Goal: Task Accomplishment & Management: Manage account settings

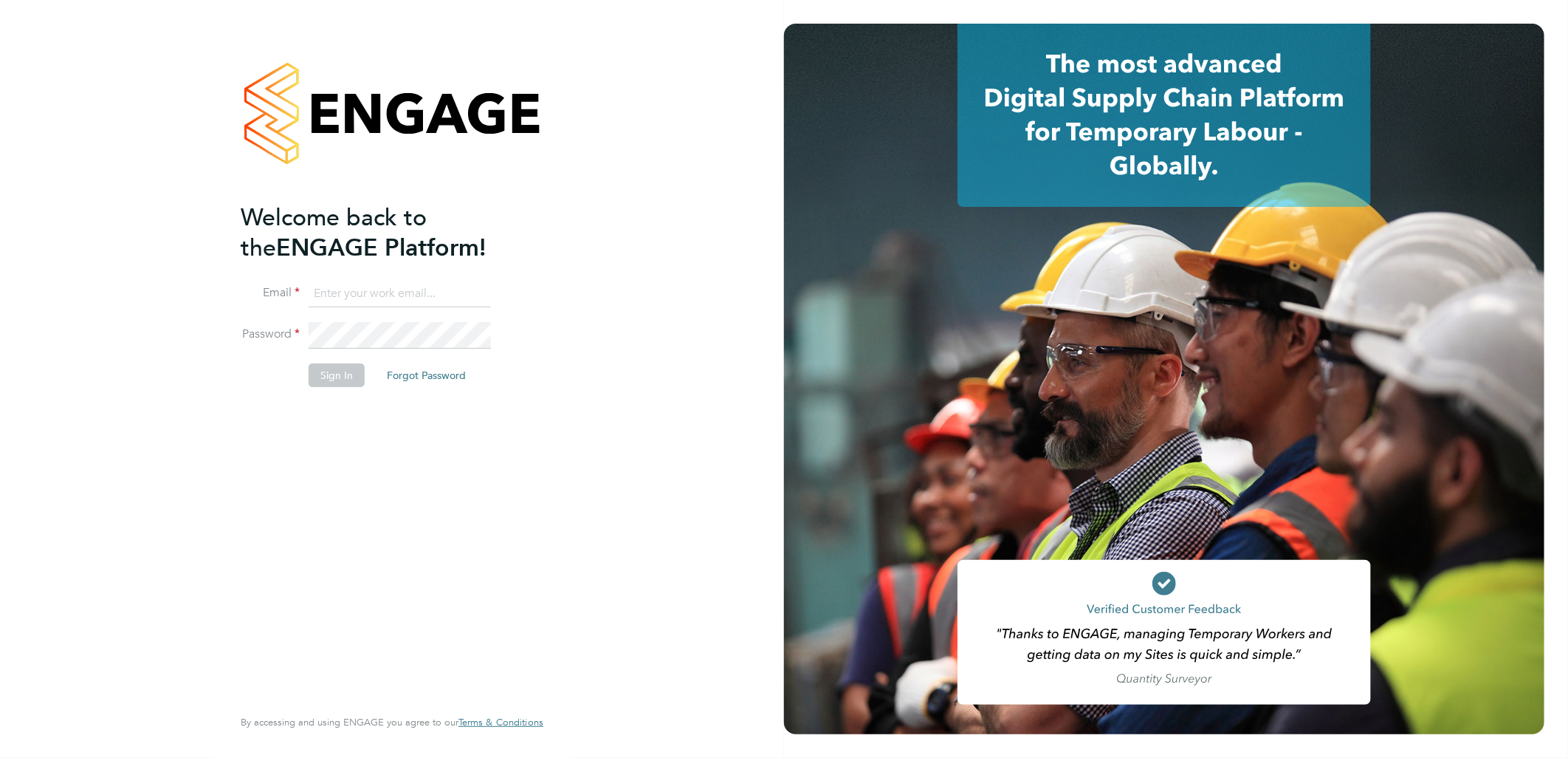
type input "andy.pearce@vistry.co.uk"
click at [333, 383] on button "Sign In" at bounding box center [336, 375] width 56 height 23
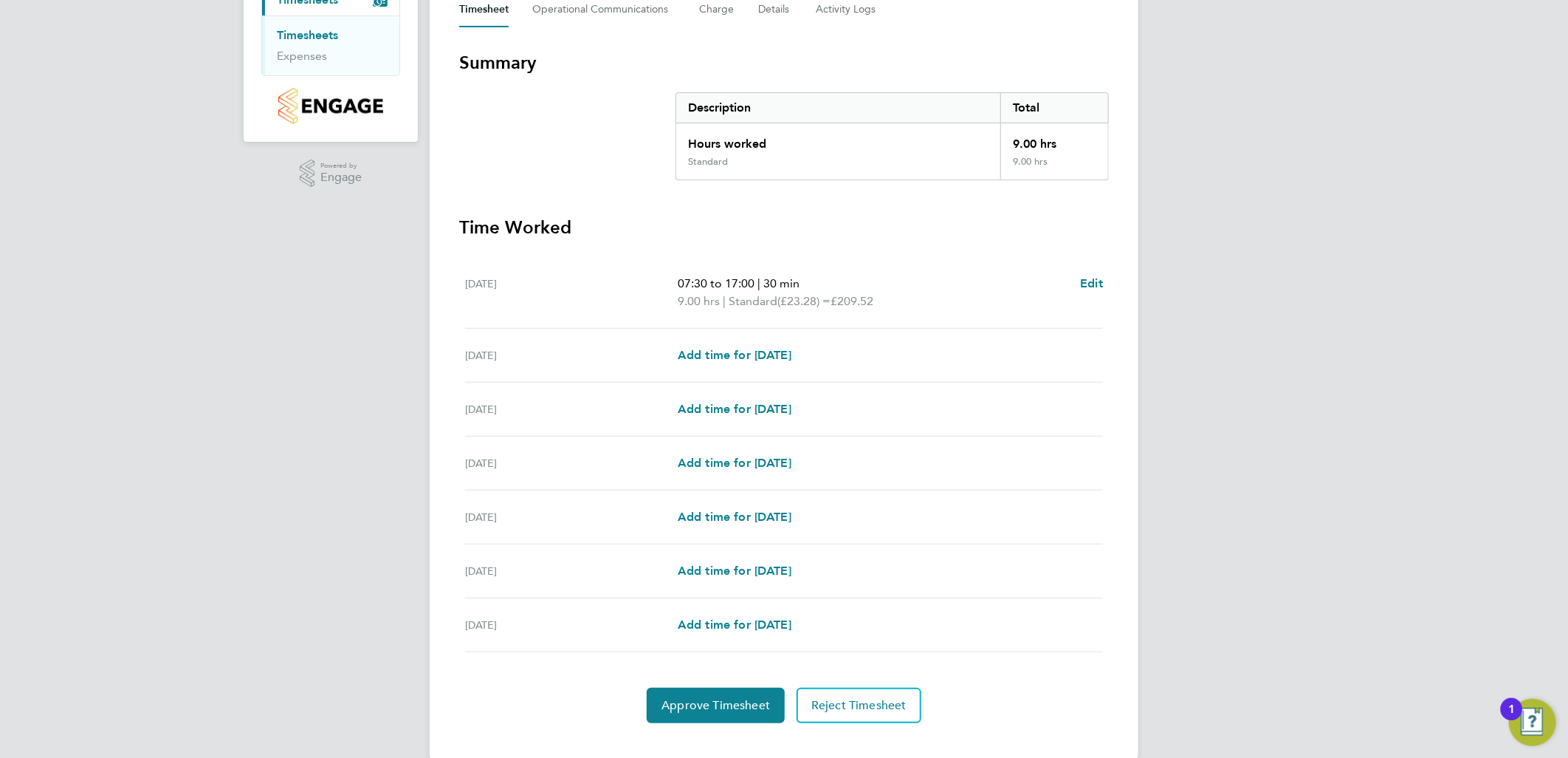
scroll to position [249, 0]
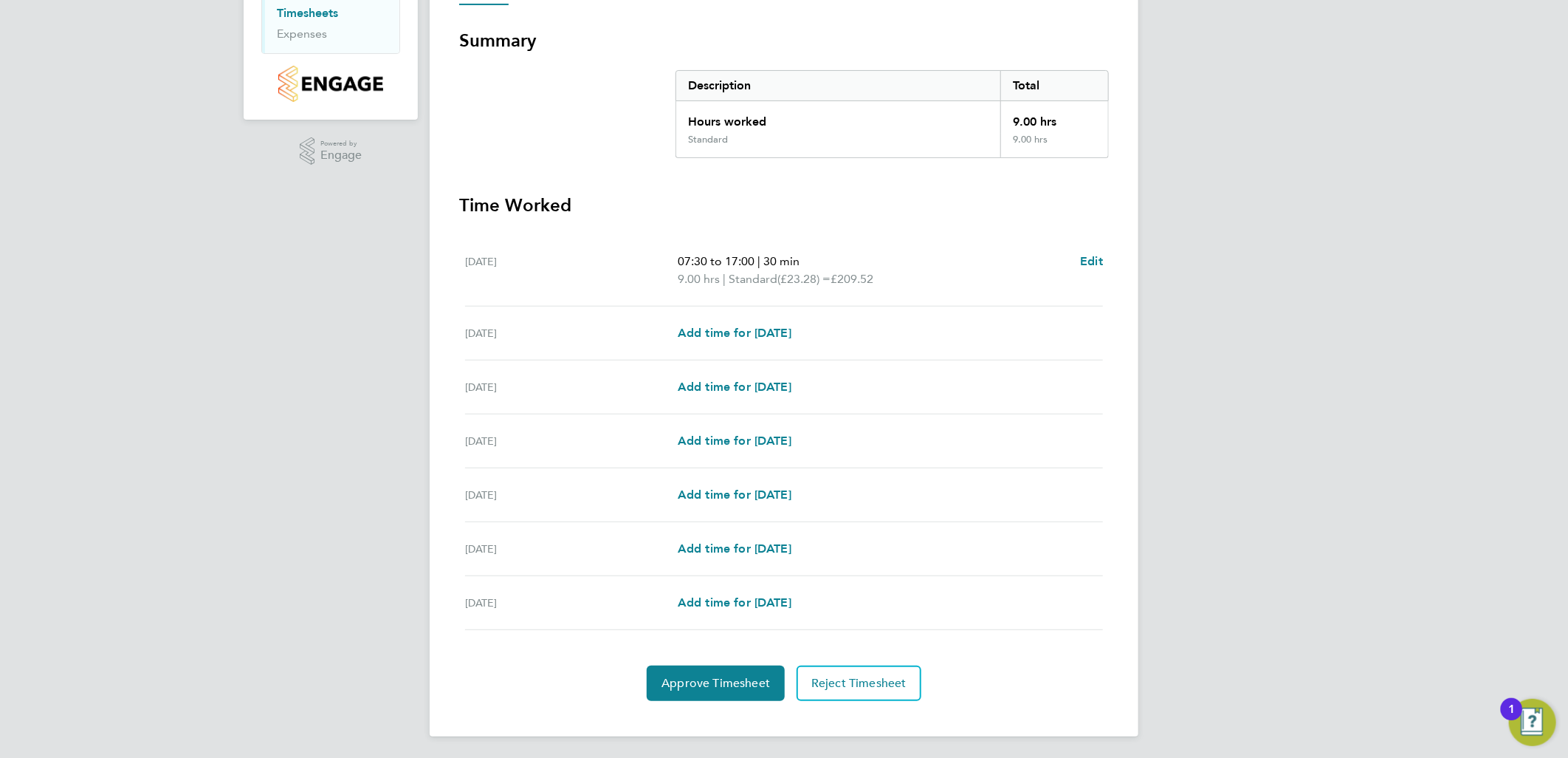
click at [746, 654] on section "Time Worked [DATE] 07:30 to 17:00 | 30 min 9.00 hrs | Standard (£23.28) = £209.…" at bounding box center [784, 446] width 649 height 507
click at [749, 675] on span "Approve Timesheet" at bounding box center [715, 682] width 108 height 15
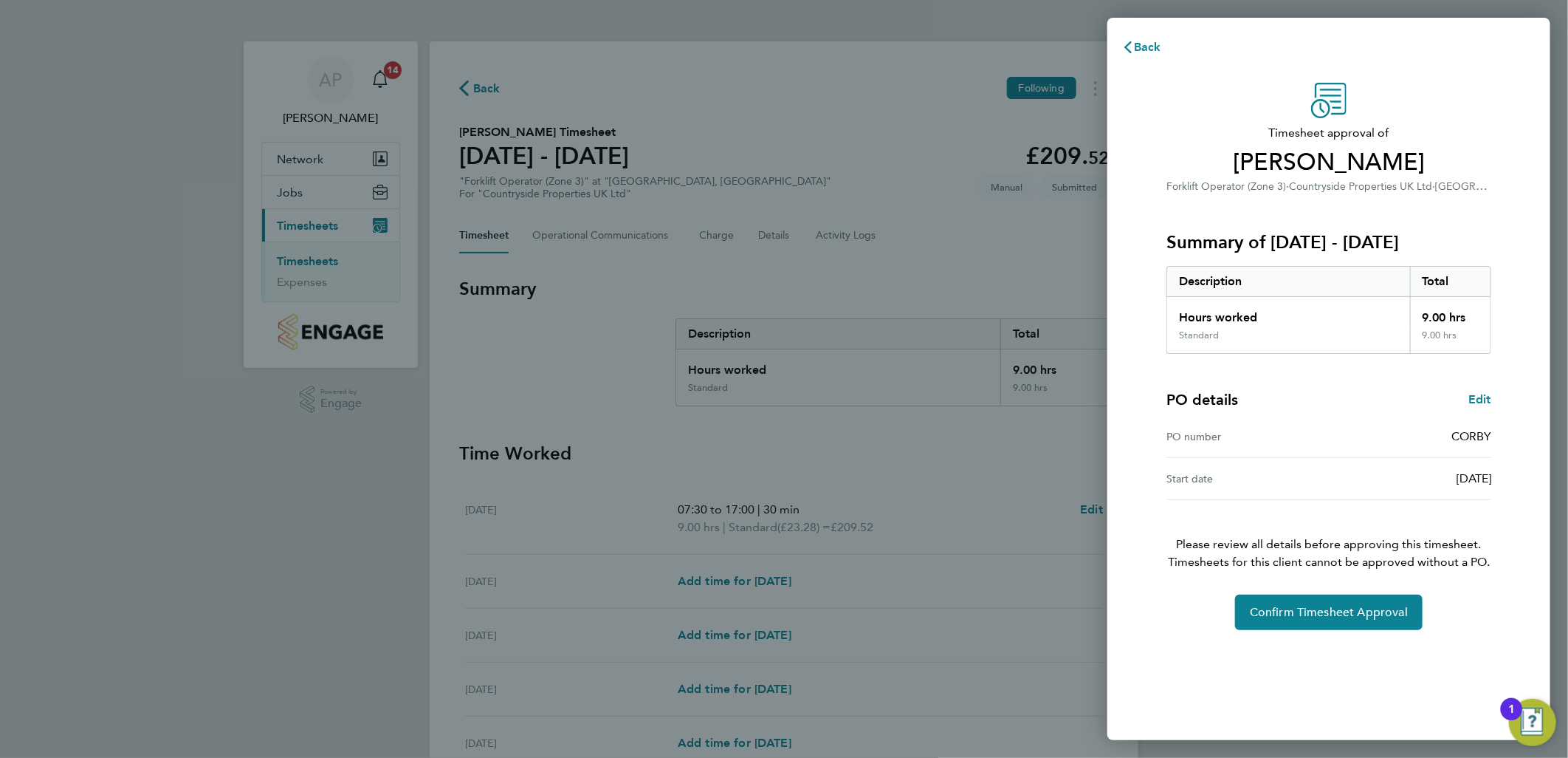
click at [1314, 591] on div "Timesheet approval of [PERSON_NAME] Forklift Operator (Zone 3) · Countryside Pr…" at bounding box center [1328, 356] width 360 height 547
click at [1315, 611] on span "Confirm Timesheet Approval" at bounding box center [1328, 612] width 158 height 15
